Goal: Find contact information: Obtain details needed to contact an individual or organization

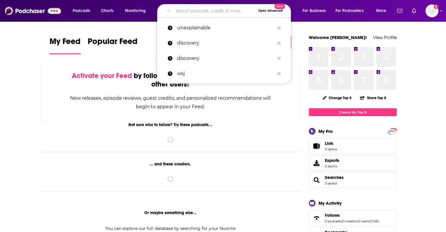
click at [190, 8] on input "Search podcasts, credits, & more..." at bounding box center [214, 10] width 82 height 9
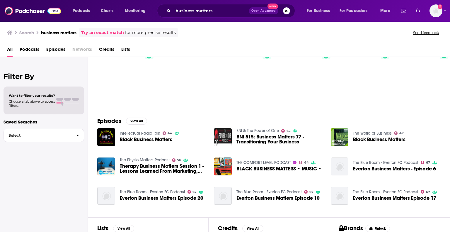
scroll to position [16, 0]
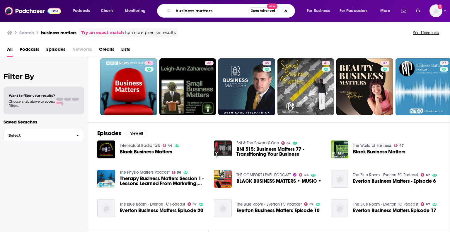
click at [196, 10] on input "business matters" at bounding box center [210, 10] width 75 height 9
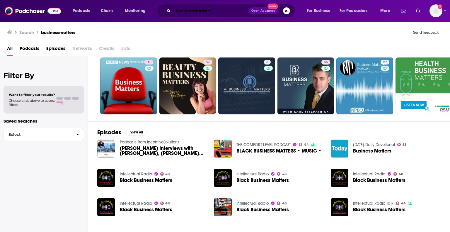
click at [228, 10] on input "businessmatters" at bounding box center [211, 10] width 76 height 9
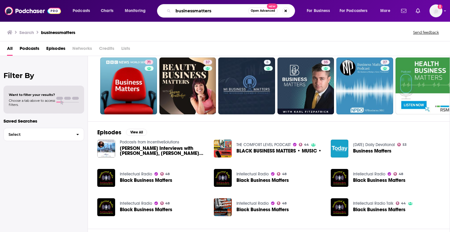
click at [228, 10] on input "businessmatters" at bounding box center [210, 10] width 75 height 9
paste input "Powering Productivity"
type input "Powering Productivity"
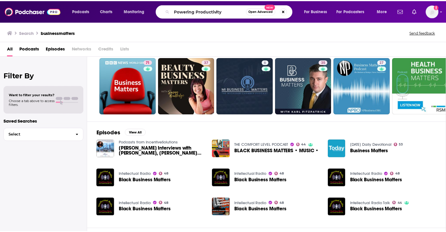
scroll to position [16, 0]
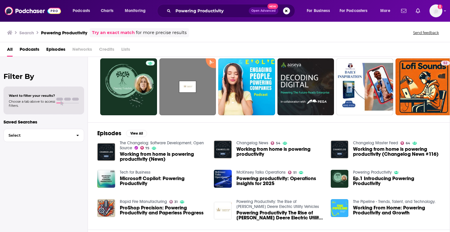
click at [29, 50] on span "Podcasts" at bounding box center [30, 51] width 20 height 12
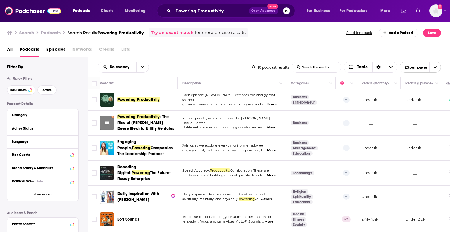
click at [135, 99] on span "Powering Productivity" at bounding box center [139, 99] width 43 height 5
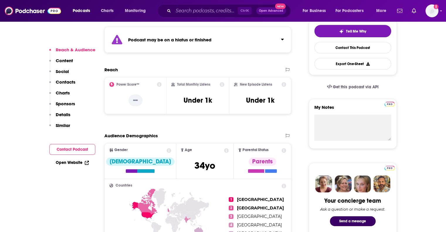
scroll to position [137, 0]
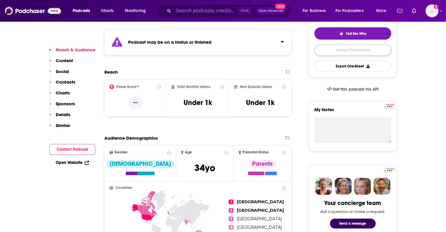
click at [373, 50] on link "Contact This Podcast" at bounding box center [352, 49] width 77 height 11
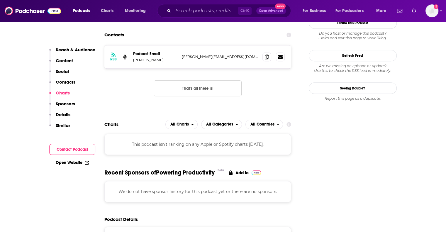
scroll to position [482, 0]
drag, startPoint x: 237, startPoint y: 56, endPoint x: 182, endPoint y: 57, distance: 55.1
click at [182, 57] on p "suzanne@thehubnewry.com" at bounding box center [220, 57] width 76 height 5
copy p "suzanne@thehubnewry.com"
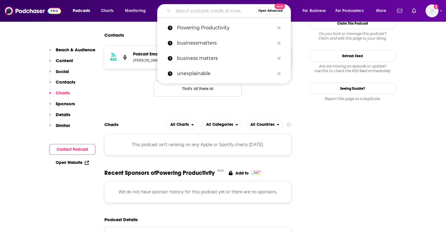
click at [186, 12] on input "Search podcasts, credits, & more..." at bounding box center [214, 10] width 82 height 9
paste input "The Brightmine Podcast"
type input "The Brightmine Podcast"
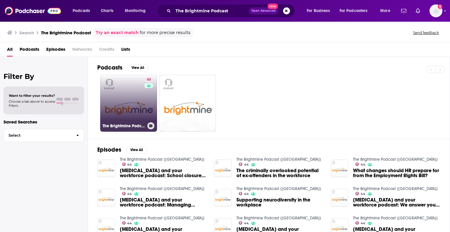
click at [142, 89] on link "44 The Brightmine Podcast (UK)" at bounding box center [128, 103] width 57 height 57
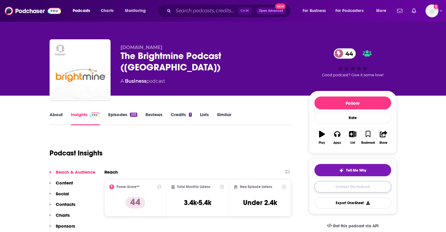
click at [340, 186] on link "Contact This Podcast" at bounding box center [352, 186] width 77 height 11
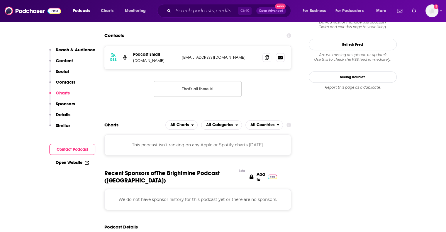
scroll to position [536, 0]
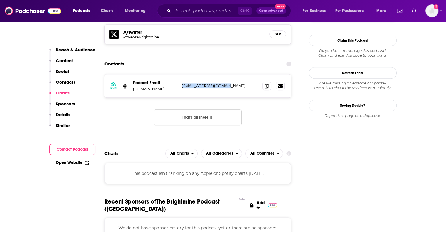
drag, startPoint x: 234, startPoint y: 58, endPoint x: 181, endPoint y: 53, distance: 53.6
click at [181, 74] on div "RSS Podcast Email Brightmine.com pocasts@brightmine.com pocasts@brightmine.com" at bounding box center [197, 85] width 187 height 23
copy p "pocasts@brightmine.com"
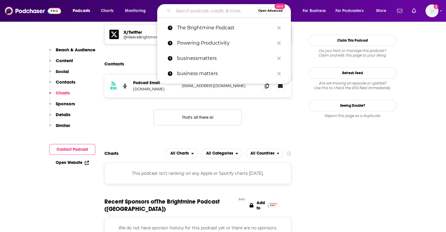
click at [190, 13] on input "Search podcasts, credits, & more..." at bounding box center [214, 10] width 82 height 9
paste input "HR Uprising Podcast"
type input "HR Uprising Podcast"
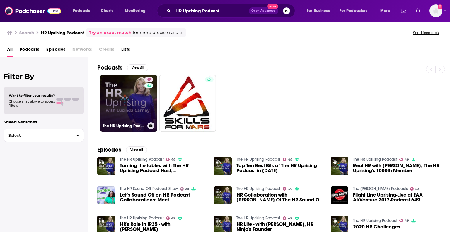
click at [140, 88] on link "49 The HR Uprising Podcast" at bounding box center [128, 103] width 57 height 57
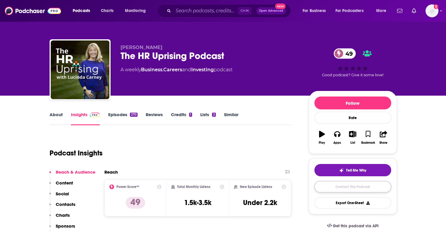
click at [351, 192] on link "Contact This Podcast" at bounding box center [352, 186] width 77 height 11
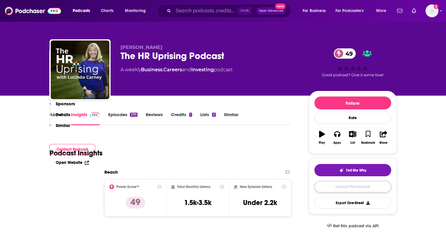
scroll to position [578, 0]
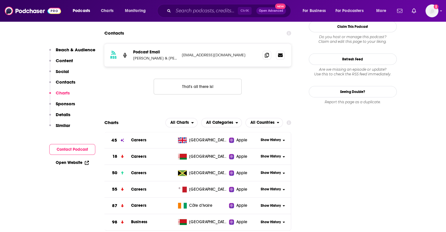
drag, startPoint x: 242, startPoint y: 27, endPoint x: 175, endPoint y: 33, distance: 67.1
click at [0, 0] on div "Podcast Email Kelly Quinn & Aliya Musa podcast@disruptivemedia.co.uk podcast@di…" at bounding box center [0, 0] width 0 height 0
copy div "a podcast@disruptivemedia.co.uk"
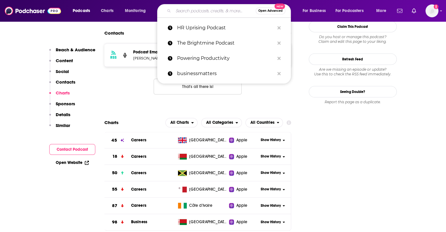
click at [208, 8] on input "Search podcasts, credits, & more..." at bounding box center [214, 10] width 82 height 9
paste input "Eat Sleep Work Repeat"
type input "Eat Sleep Work Repeat"
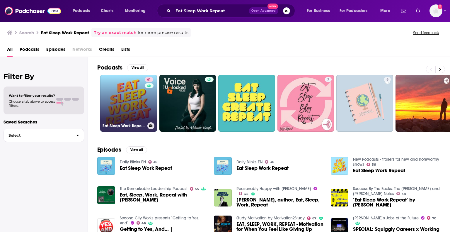
click at [136, 110] on link "61 Eat Sleep Work Repeat - better workplace culture" at bounding box center [128, 103] width 57 height 57
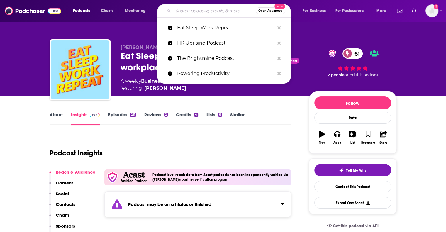
click at [196, 13] on input "Search podcasts, credits, & more..." at bounding box center [214, 10] width 82 height 9
paste input "CIPD Podcast"
type input "CIPD Podcast"
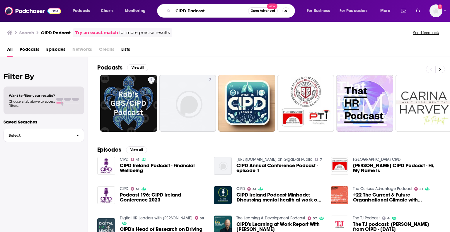
click at [206, 13] on input "CIPD Podcast" at bounding box center [210, 10] width 75 height 9
paste input "HR Leaders"
type input "HR Leaders Podcast"
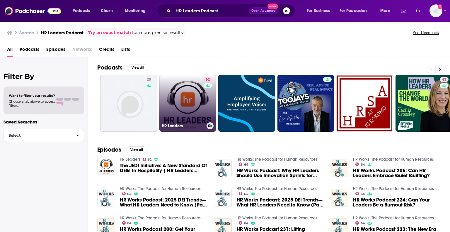
click at [187, 99] on link "62 HR Leaders" at bounding box center [187, 103] width 57 height 57
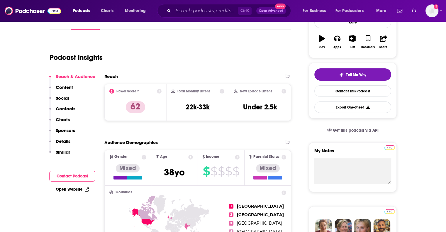
scroll to position [101, 0]
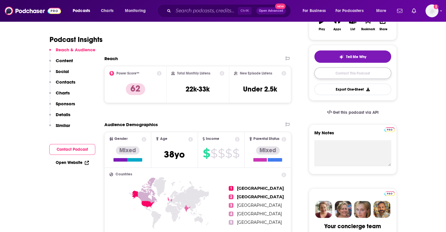
click at [349, 71] on link "Contact This Podcast" at bounding box center [352, 72] width 77 height 11
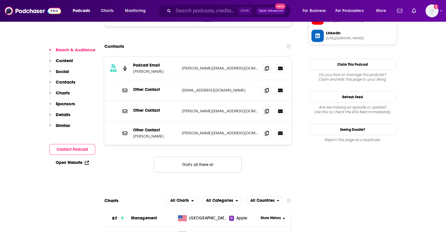
scroll to position [555, 0]
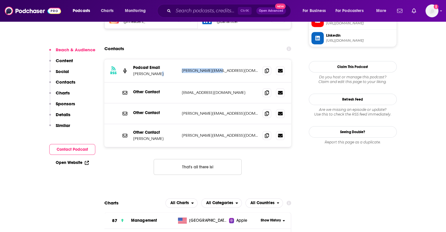
drag, startPoint x: 223, startPoint y: 48, endPoint x: 177, endPoint y: 48, distance: 45.7
click at [177, 59] on div "RSS Podcast Email Chris Rainey chris@hrleaders.co chris@hrleaders.co" at bounding box center [197, 70] width 187 height 23
copy div "chris@hrleaders.co"
drag, startPoint x: 181, startPoint y: 87, endPoint x: 228, endPoint y: 90, distance: 47.6
click at [228, 103] on div "Other Contact chris@hrdleaders.com chris@hrdleaders.com" at bounding box center [197, 113] width 187 height 21
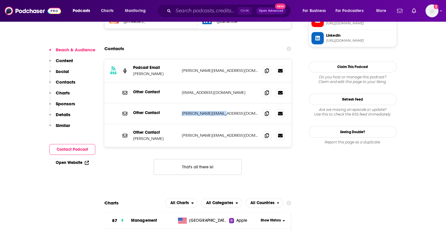
copy p "chris@hrdleaders.com"
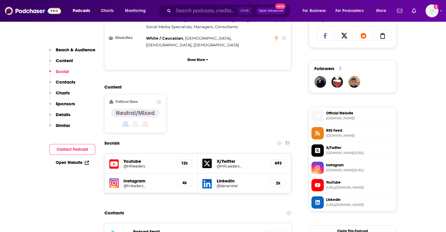
scroll to position [374, 0]
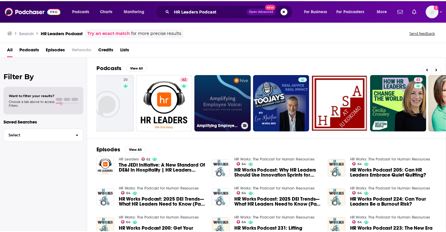
scroll to position [0, 38]
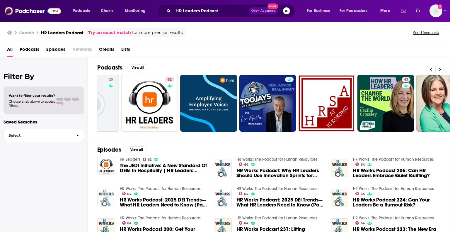
click at [105, 200] on img "HR Works Podcast: 2025 DEI Trends—What HR Leaders Need to Know (Part 2)" at bounding box center [106, 198] width 18 height 18
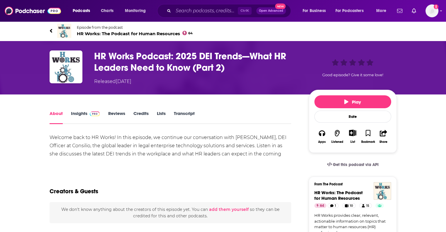
scroll to position [11, 0]
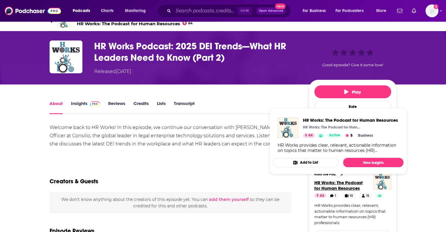
click at [324, 183] on span "HR Works: The Podcast for Human Resources" at bounding box center [338, 185] width 48 height 11
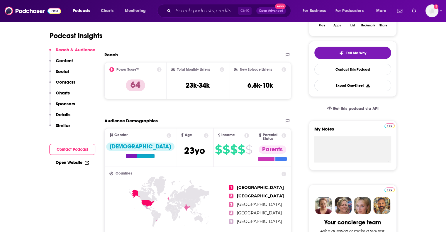
scroll to position [105, 0]
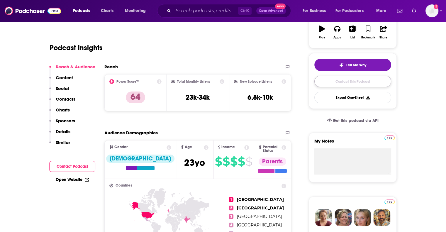
click at [337, 80] on link "Contact This Podcast" at bounding box center [352, 81] width 77 height 11
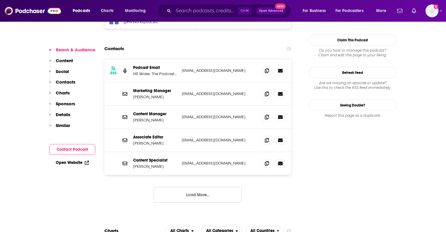
scroll to position [564, 0]
click at [209, 187] on button "Load More..." at bounding box center [198, 195] width 88 height 16
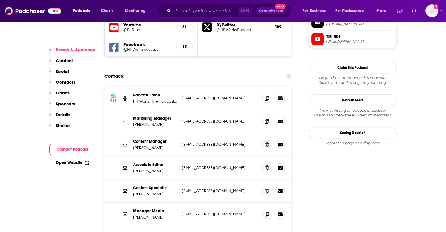
scroll to position [536, 0]
click at [205, 96] on p "hrdaeditors@blr.com" at bounding box center [220, 98] width 76 height 5
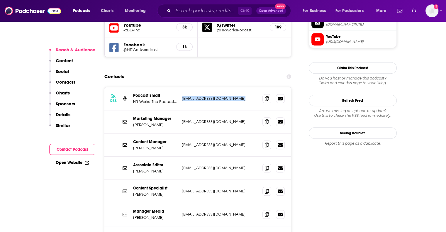
copy div "hrdaeditors@blr.com hrdaeditors@blr.com"
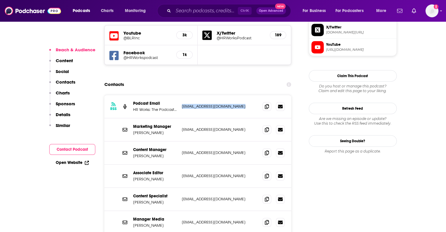
scroll to position [528, 0]
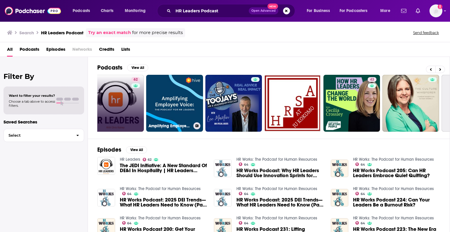
scroll to position [0, 72]
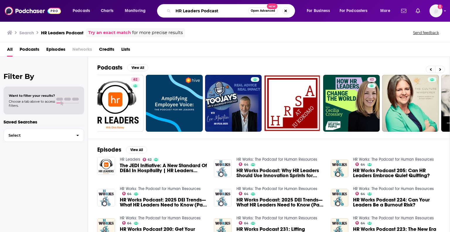
click at [209, 10] on input "HR Leaders Podcast" at bounding box center [210, 10] width 75 height 9
type input "HR"
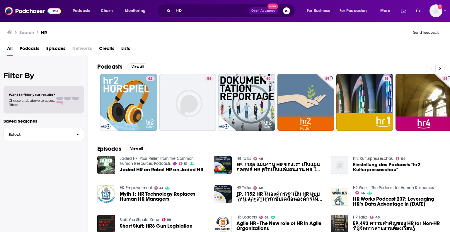
click at [34, 45] on span "Podcasts" at bounding box center [30, 50] width 20 height 12
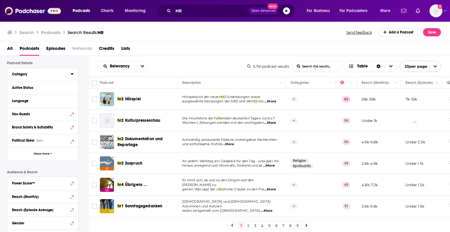
scroll to position [42, 0]
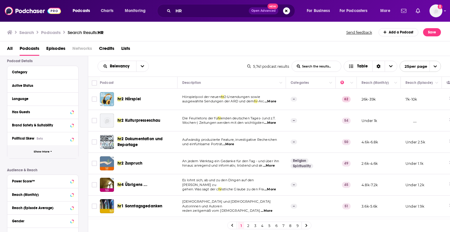
click at [41, 148] on button "Show More" at bounding box center [42, 151] width 71 height 13
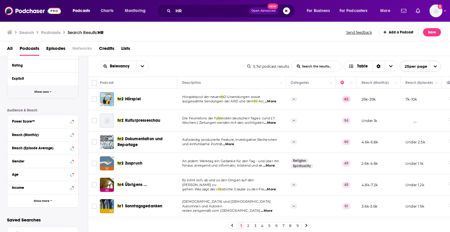
scroll to position [242, 0]
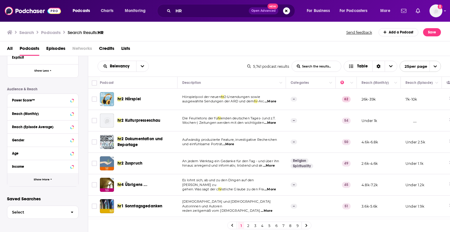
click at [41, 181] on button "Show More" at bounding box center [42, 179] width 71 height 13
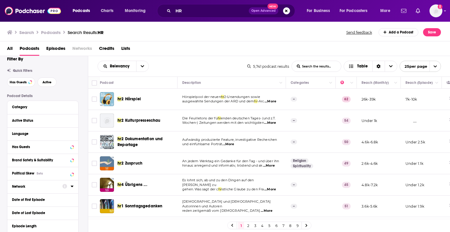
scroll to position [8, 0]
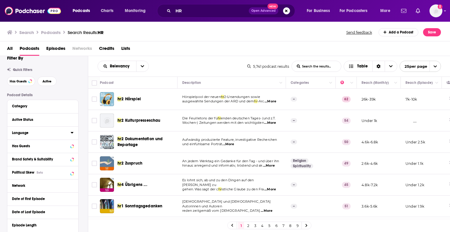
click at [40, 135] on div "Language" at bounding box center [39, 133] width 55 height 4
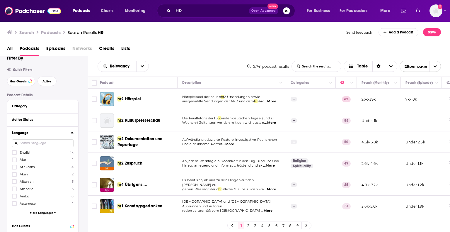
click at [52, 143] on input at bounding box center [43, 143] width 62 height 8
click at [15, 153] on icon at bounding box center [15, 153] width 4 height 4
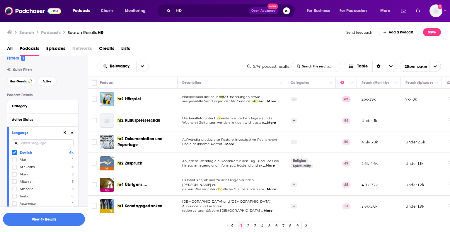
click at [57, 215] on button "View 4k Results" at bounding box center [44, 219] width 82 height 13
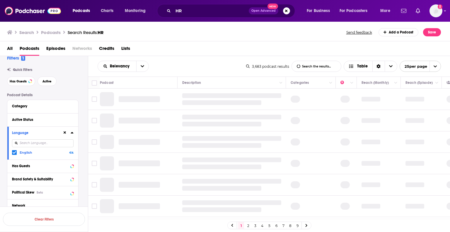
click at [72, 133] on icon at bounding box center [72, 132] width 3 height 1
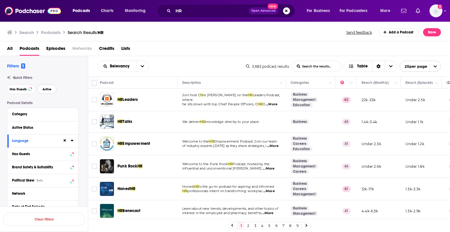
click at [51, 88] on span "Active" at bounding box center [47, 89] width 9 height 3
click at [22, 91] on button "Has Guests" at bounding box center [21, 88] width 28 height 9
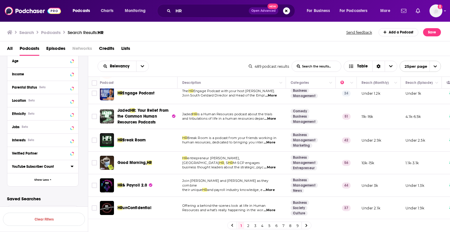
scroll to position [322, 0]
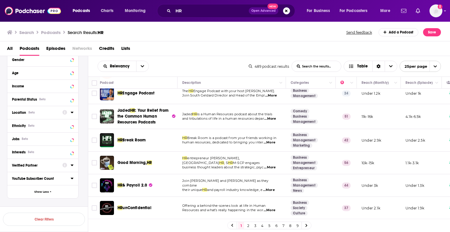
click at [73, 112] on icon at bounding box center [72, 112] width 3 height 1
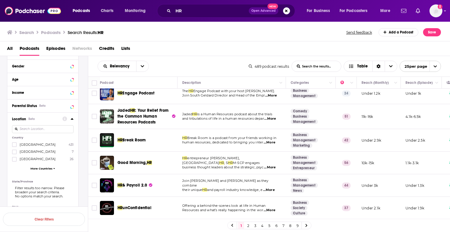
scroll to position [314, 0]
click at [45, 128] on input at bounding box center [43, 130] width 62 height 8
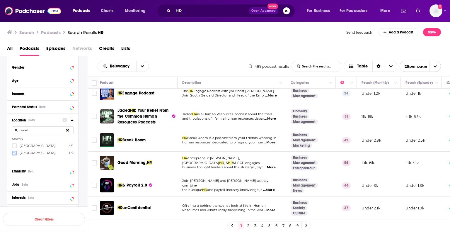
type input "united"
click at [14, 154] on icon at bounding box center [15, 153] width 4 height 3
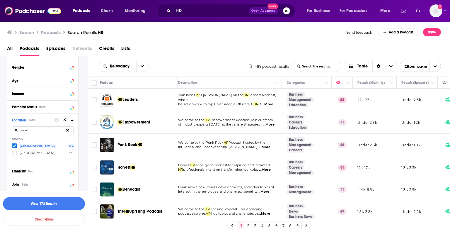
scroll to position [0, 0]
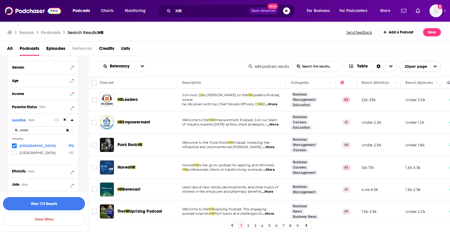
click at [53, 201] on button "View 172 Results" at bounding box center [44, 203] width 82 height 13
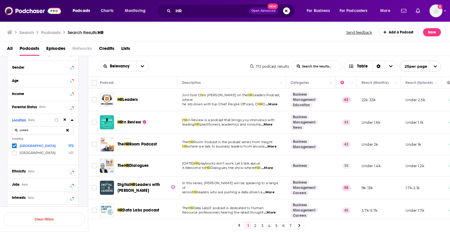
click at [72, 120] on icon at bounding box center [72, 119] width 3 height 1
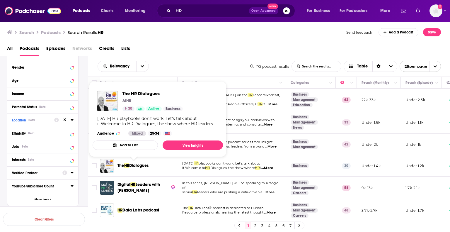
drag, startPoint x: 138, startPoint y: 160, endPoint x: 84, endPoint y: 172, distance: 54.5
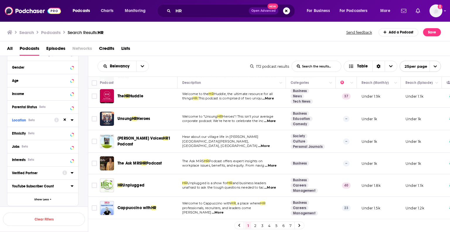
scroll to position [425, 0]
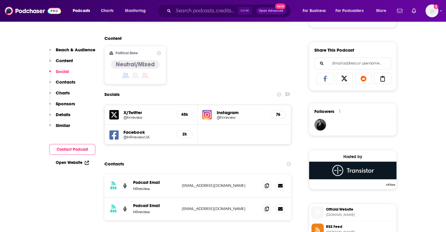
scroll to position [352, 0]
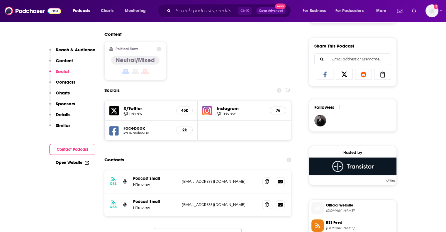
click at [191, 204] on p "editor@hrreview.co.uk" at bounding box center [220, 204] width 76 height 5
copy div "editor@hrreview.co.uk editor@hrreview.co.uk"
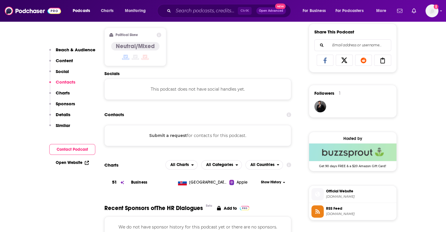
scroll to position [367, 0]
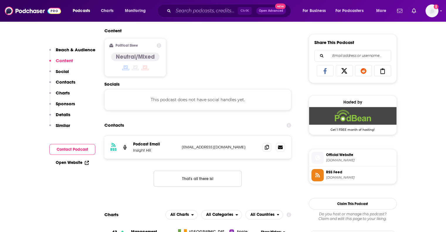
scroll to position [369, 0]
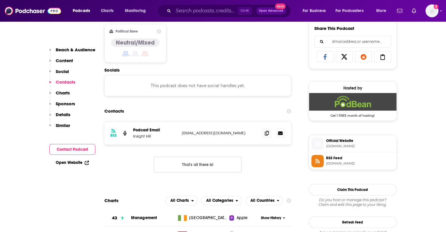
click at [206, 135] on p "research@insighthr.ie" at bounding box center [220, 132] width 76 height 5
copy div "research@insighthr.ie research@insighthr.ie"
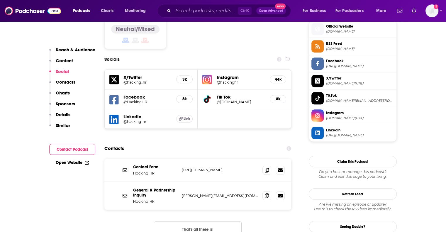
scroll to position [478, 0]
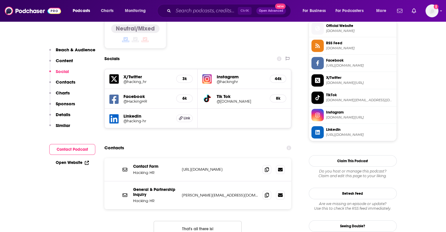
click at [198, 167] on p "[URL][DOMAIN_NAME]" at bounding box center [220, 169] width 76 height 5
click at [198, 167] on p "https://hackinghrlab.io/contact/" at bounding box center [220, 169] width 76 height 5
copy div "https://hackinghrlab.io/contact/ https://hackinghrlab.io/contact/"
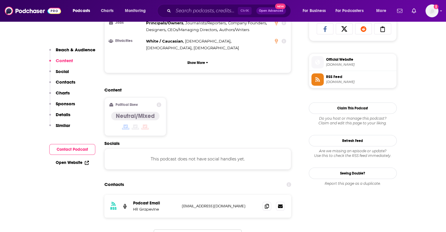
scroll to position [448, 0]
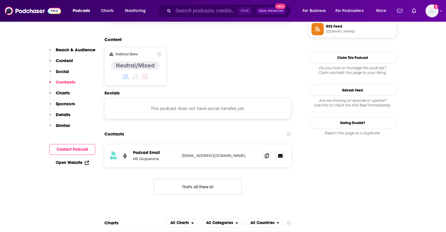
click at [202, 153] on p "[EMAIL_ADDRESS][DOMAIN_NAME]" at bounding box center [220, 155] width 76 height 5
copy div "[EMAIL_ADDRESS][DOMAIN_NAME] [EMAIL_ADDRESS][DOMAIN_NAME]"
